Goal: Complete application form

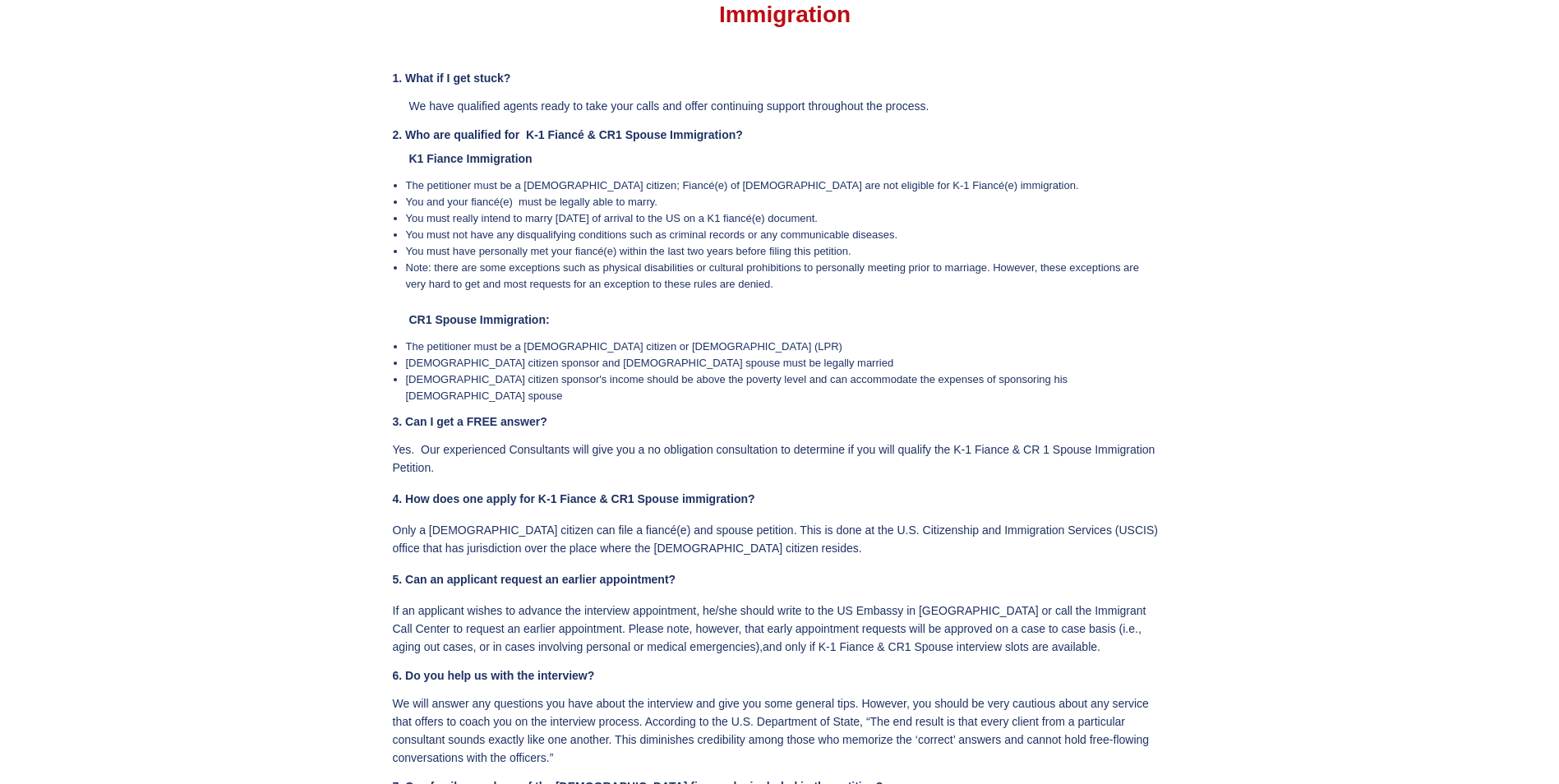
scroll to position [3368, 0]
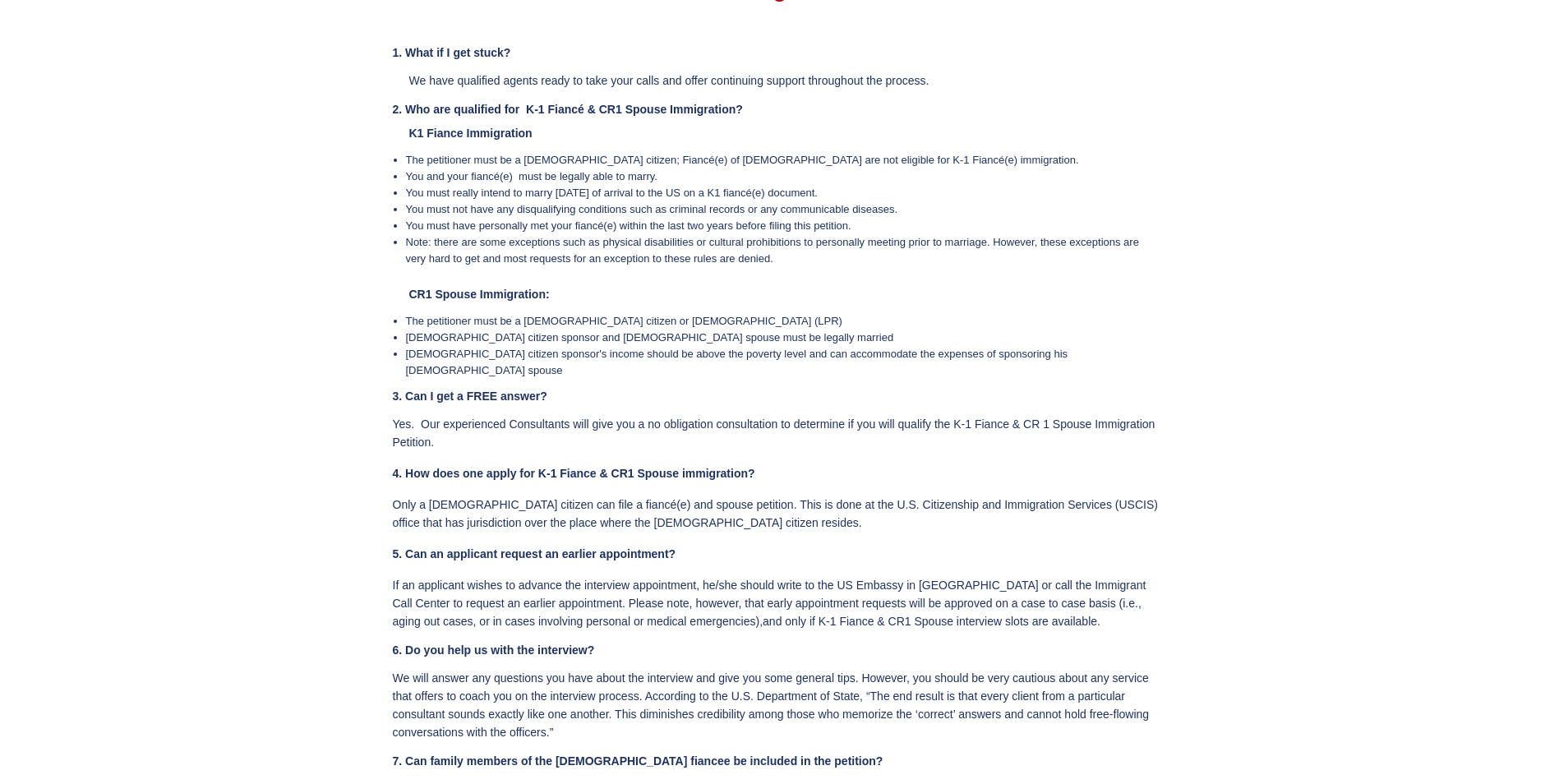
drag, startPoint x: 286, startPoint y: 197, endPoint x: 232, endPoint y: 135, distance: 82.2
click at [232, 135] on div at bounding box center [779, 748] width 1559 height 1626
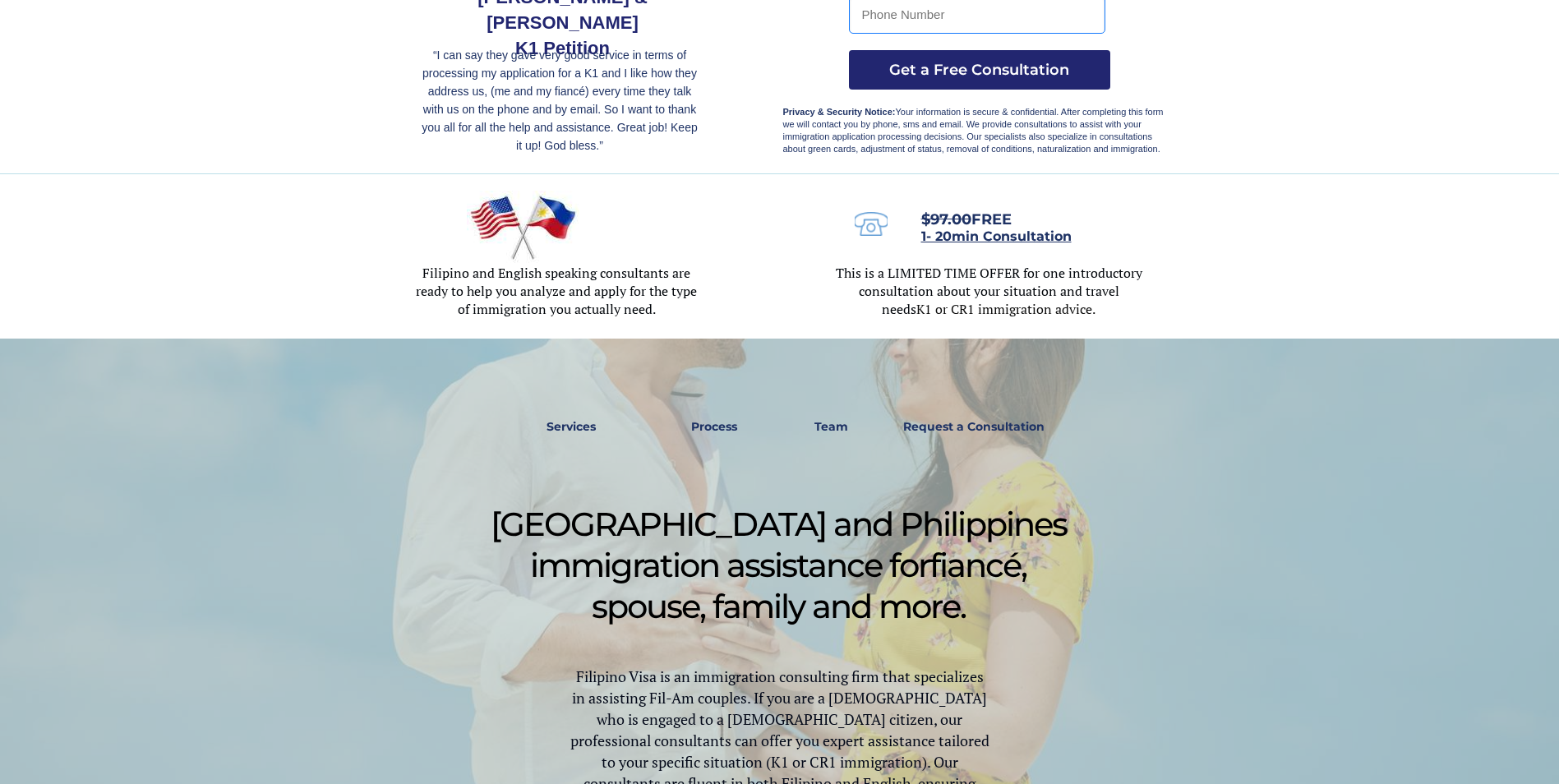
scroll to position [0, 0]
